Goal: Information Seeking & Learning: Learn about a topic

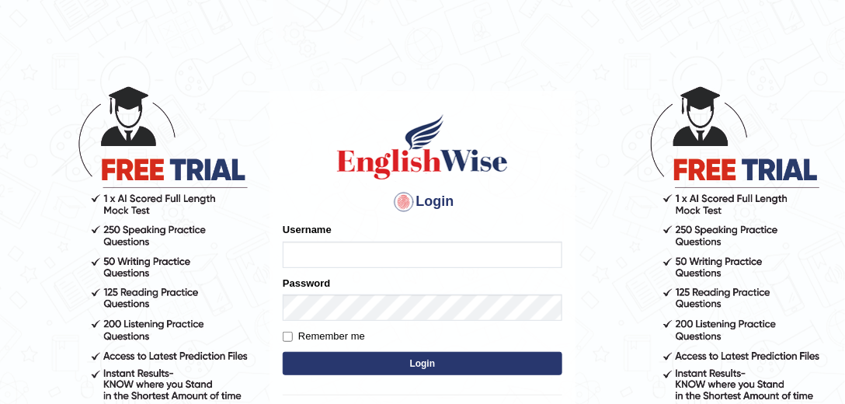
click at [346, 247] on input "Username" at bounding box center [423, 255] width 280 height 26
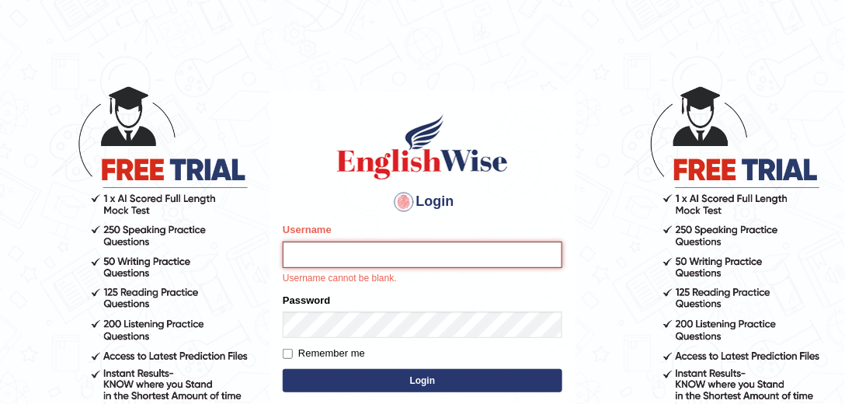
type input "mohand_parramatta"
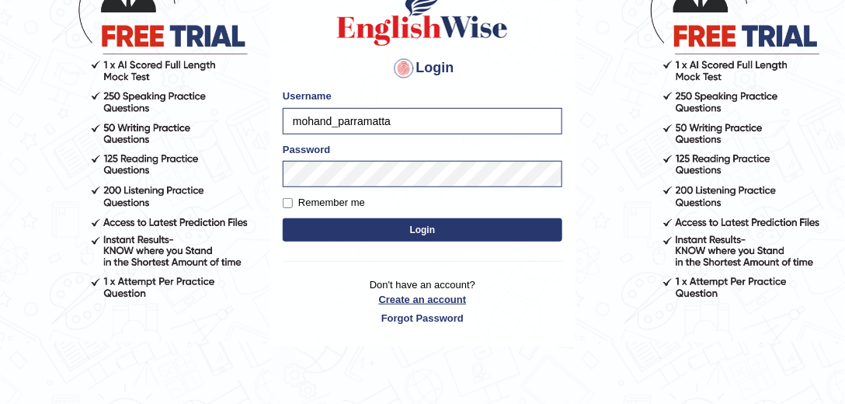
scroll to position [161, 0]
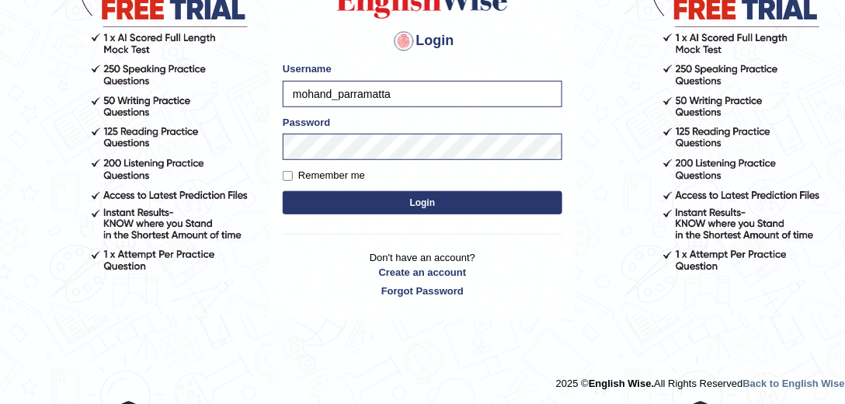
click at [471, 210] on button "Login" at bounding box center [423, 202] width 280 height 23
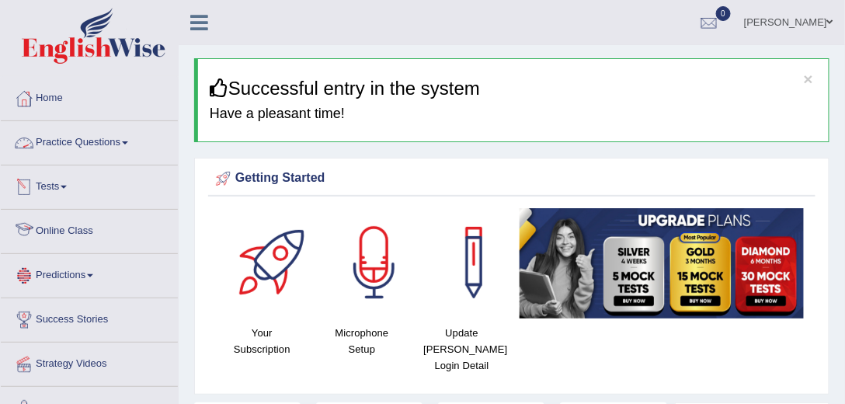
click at [69, 228] on link "Online Class" at bounding box center [89, 229] width 177 height 39
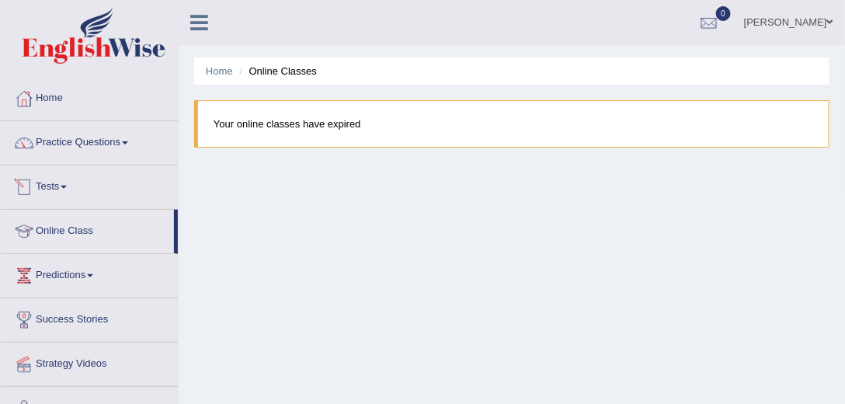
click at [319, 121] on blockquote "Your online classes have expired" at bounding box center [511, 123] width 635 height 47
click at [93, 274] on span at bounding box center [90, 275] width 6 height 3
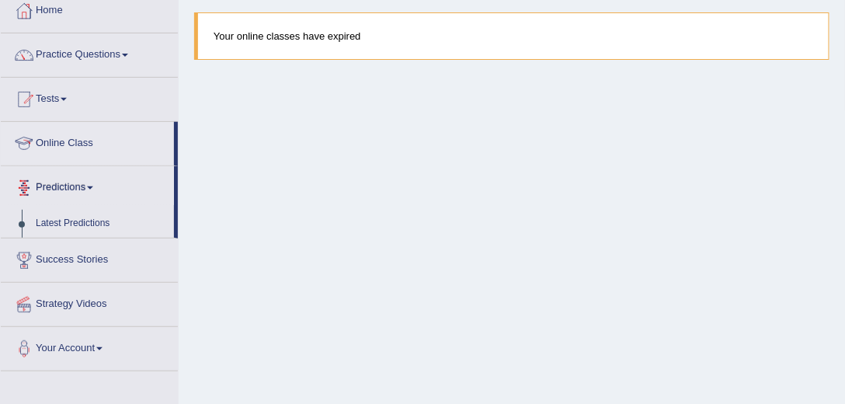
scroll to position [89, 0]
click at [92, 224] on link "Latest Predictions" at bounding box center [101, 223] width 145 height 28
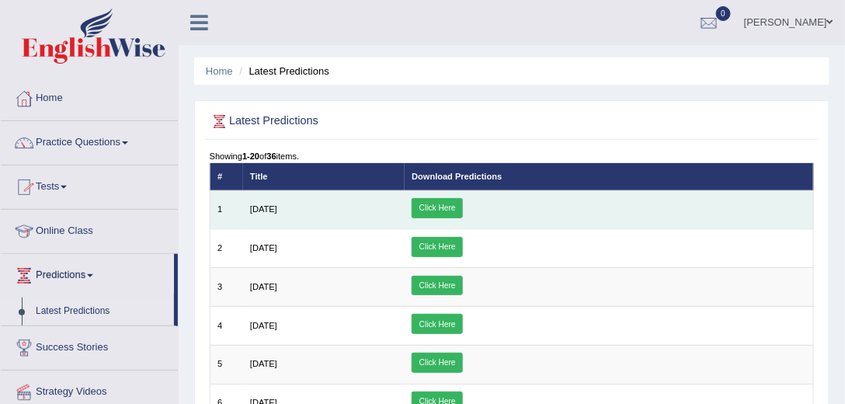
click at [463, 211] on link "Click Here" at bounding box center [437, 208] width 51 height 20
